Goal: Task Accomplishment & Management: Manage account settings

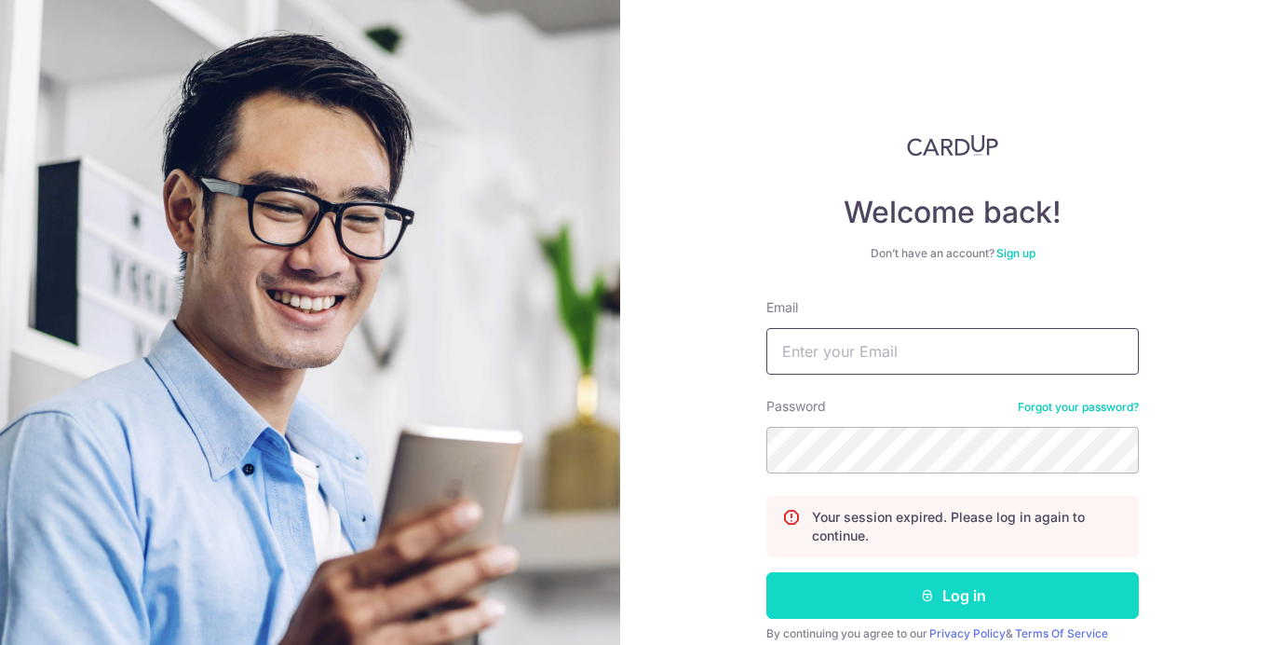
type input "[PERSON_NAME][EMAIL_ADDRESS][PERSON_NAME][DOMAIN_NAME]"
click at [901, 593] on button "Log in" at bounding box center [953, 595] width 373 height 47
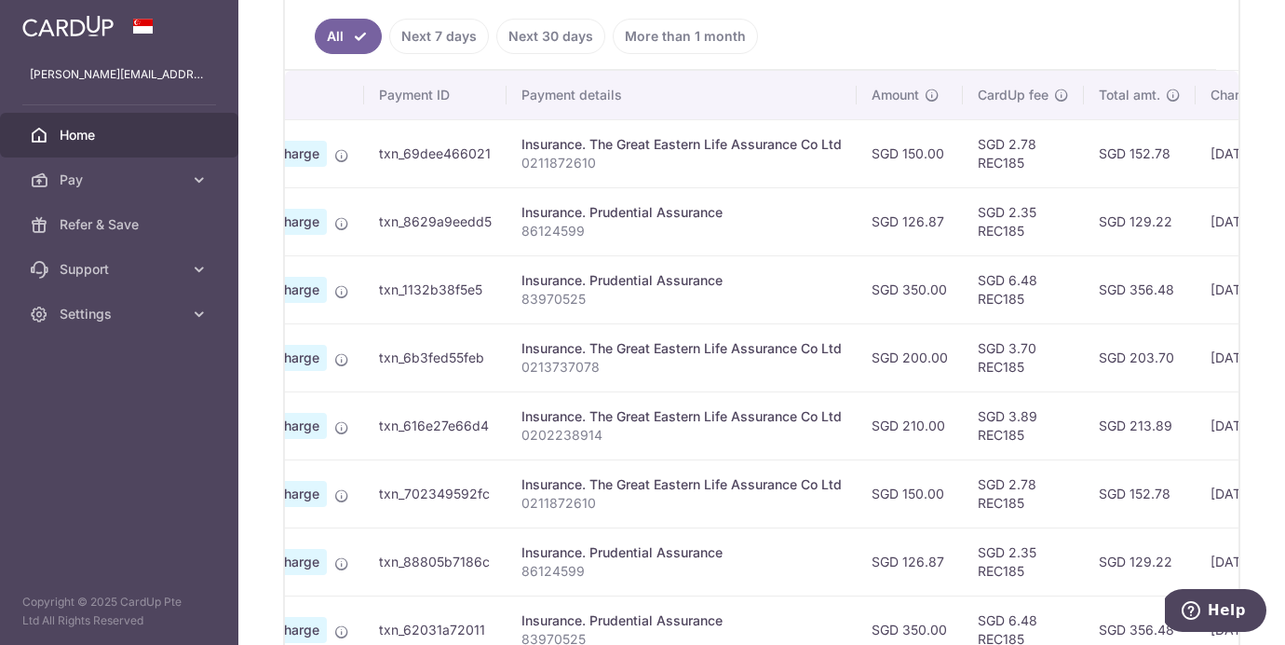
scroll to position [0, 163]
